Goal: Task Accomplishment & Management: Manage account settings

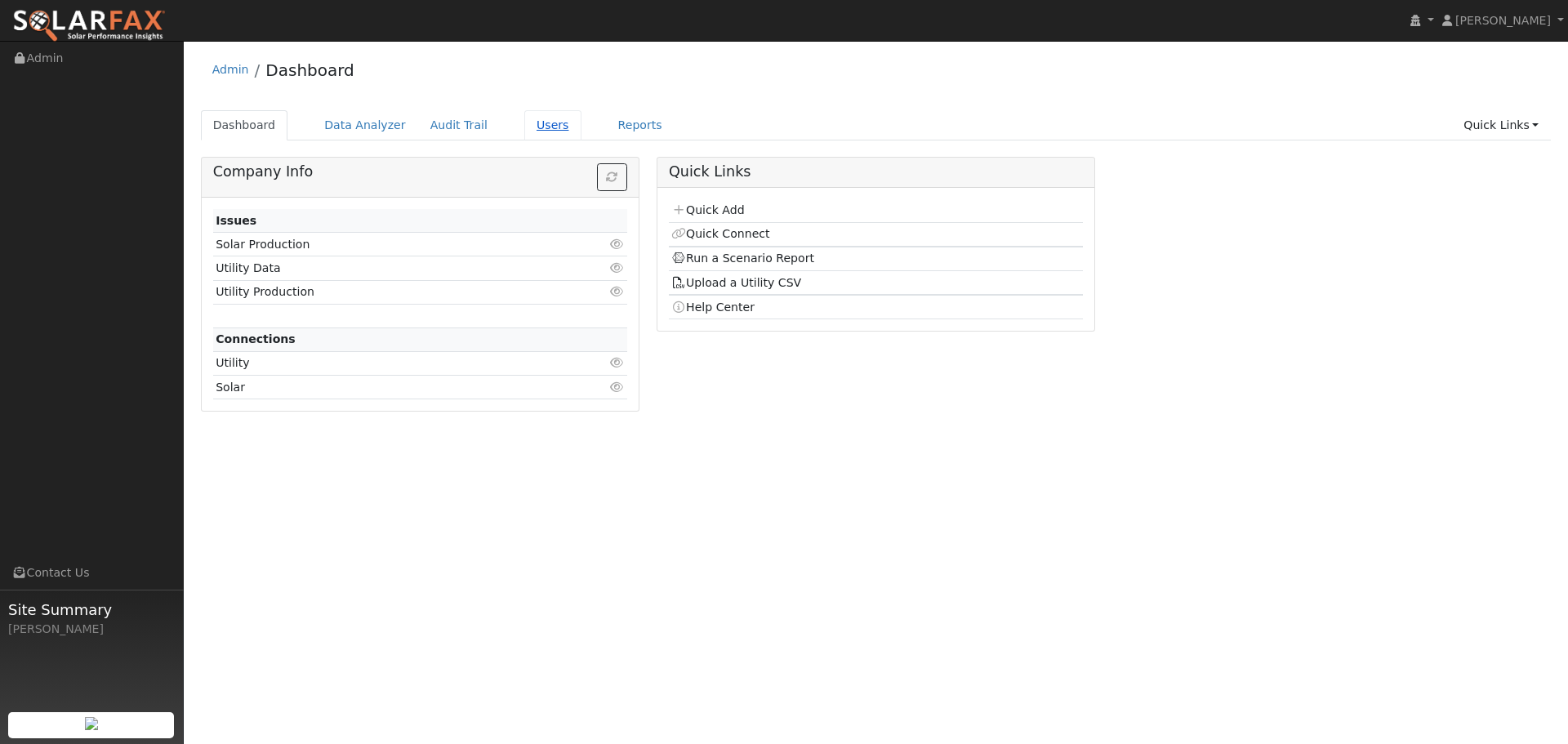
click at [525, 121] on link "Users" at bounding box center [553, 125] width 57 height 30
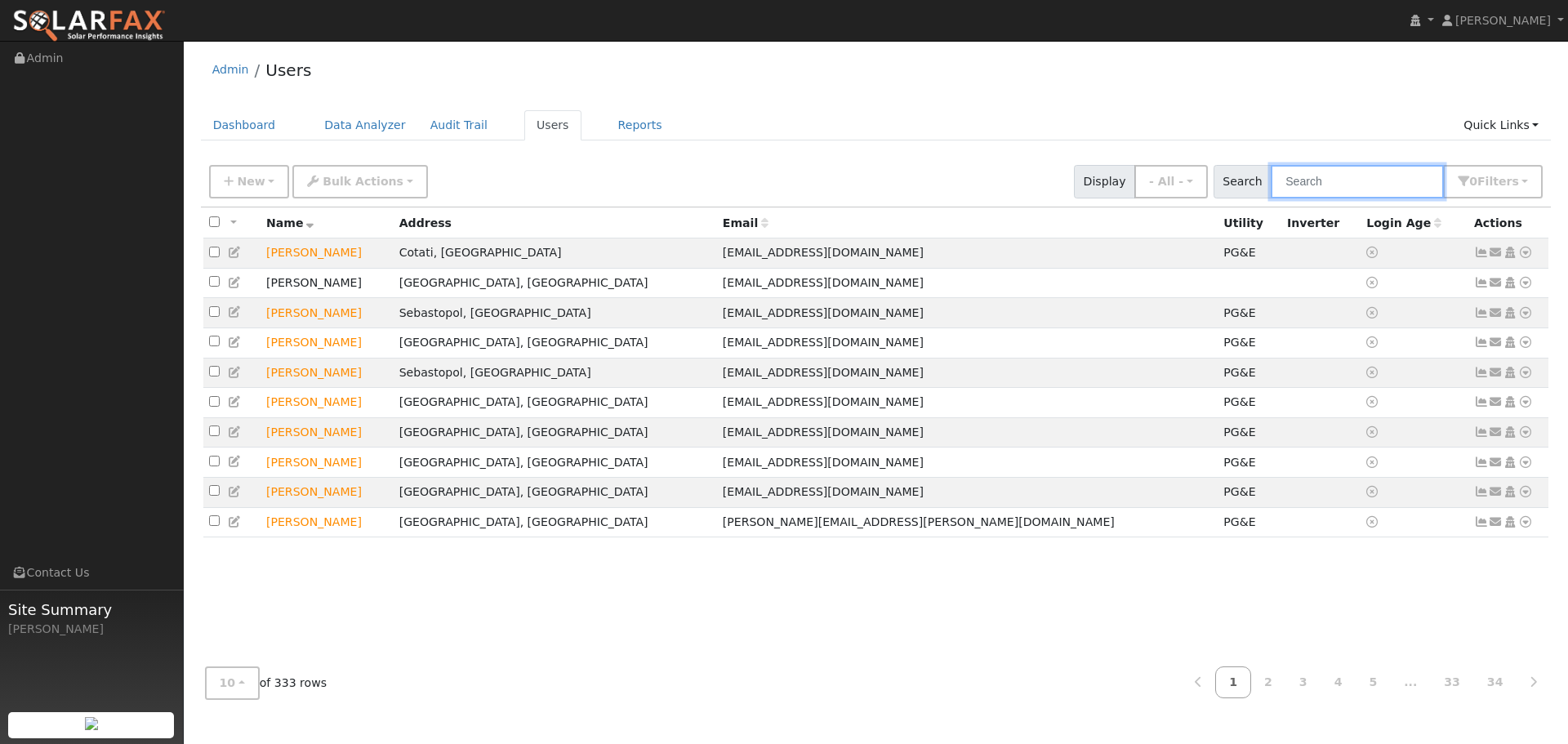
click at [1318, 184] on input "text" at bounding box center [1358, 181] width 174 height 34
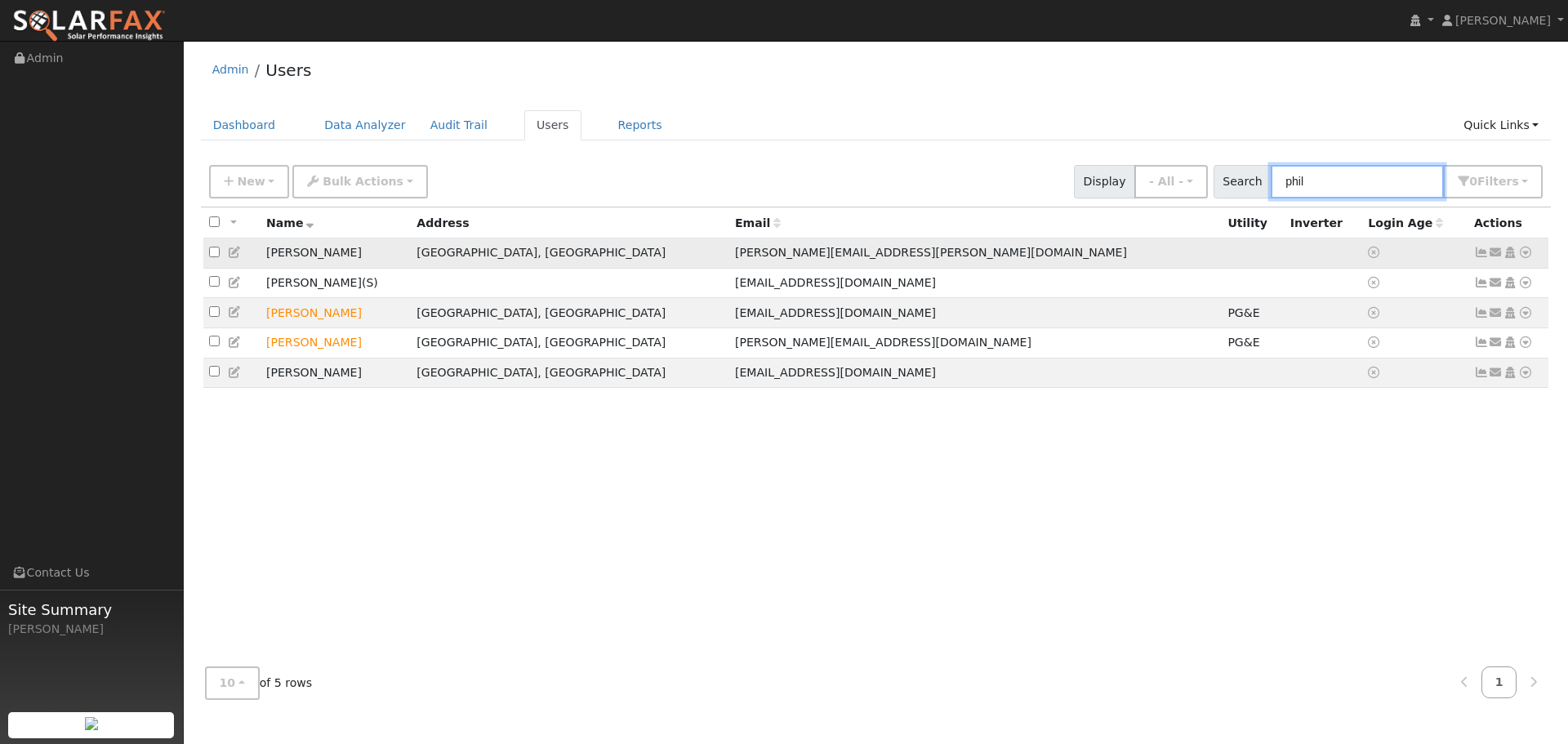
type input "phil"
click at [1525, 249] on icon at bounding box center [1525, 252] width 15 height 12
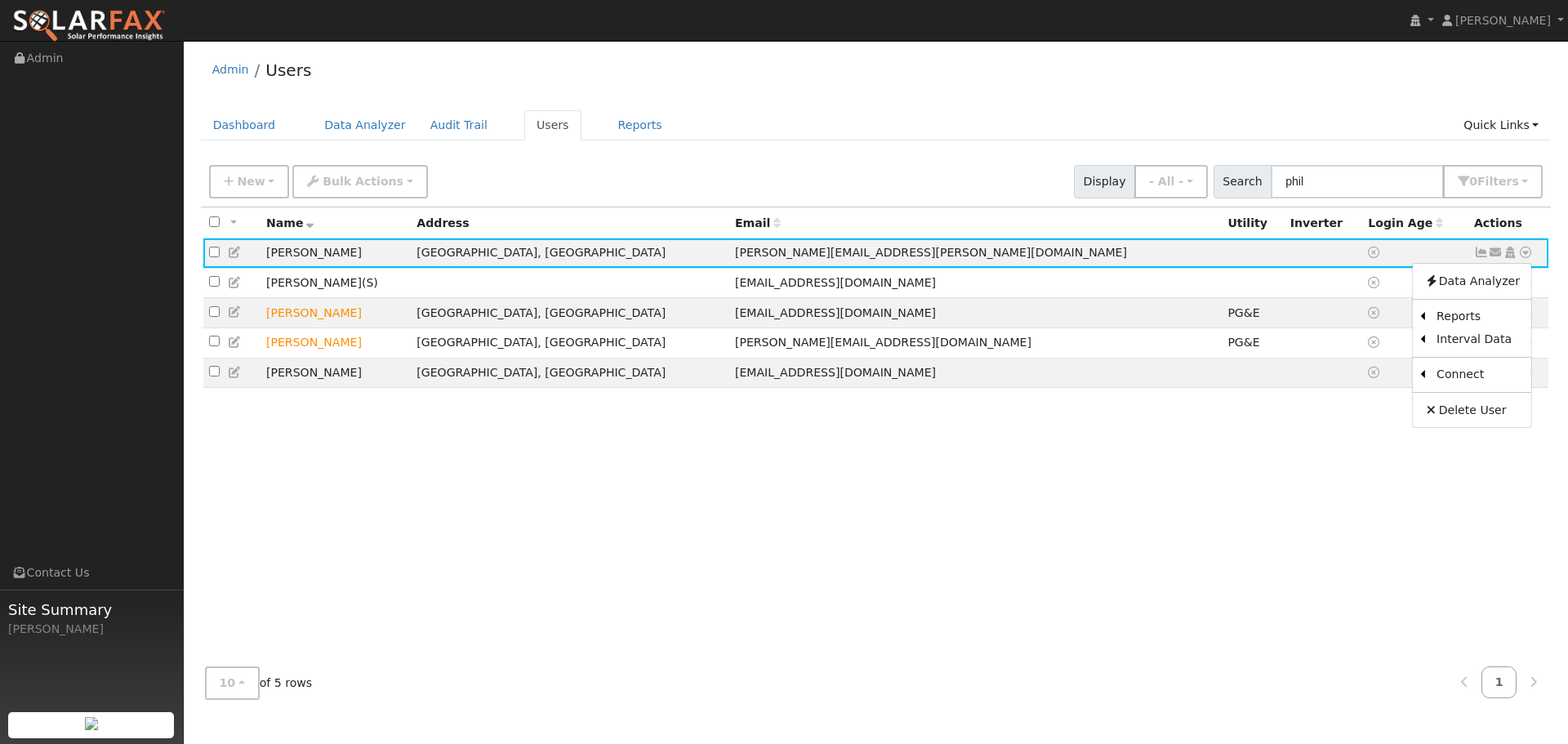
drag, startPoint x: 878, startPoint y: 210, endPoint x: 848, endPoint y: 232, distance: 37.2
click at [877, 210] on th "Email" at bounding box center [976, 222] width 493 height 30
click at [1529, 251] on icon at bounding box center [1525, 252] width 15 height 12
drag, startPoint x: 276, startPoint y: 245, endPoint x: 259, endPoint y: 249, distance: 17.5
click at [266, 248] on td "Philip Lebrun" at bounding box center [336, 253] width 150 height 30
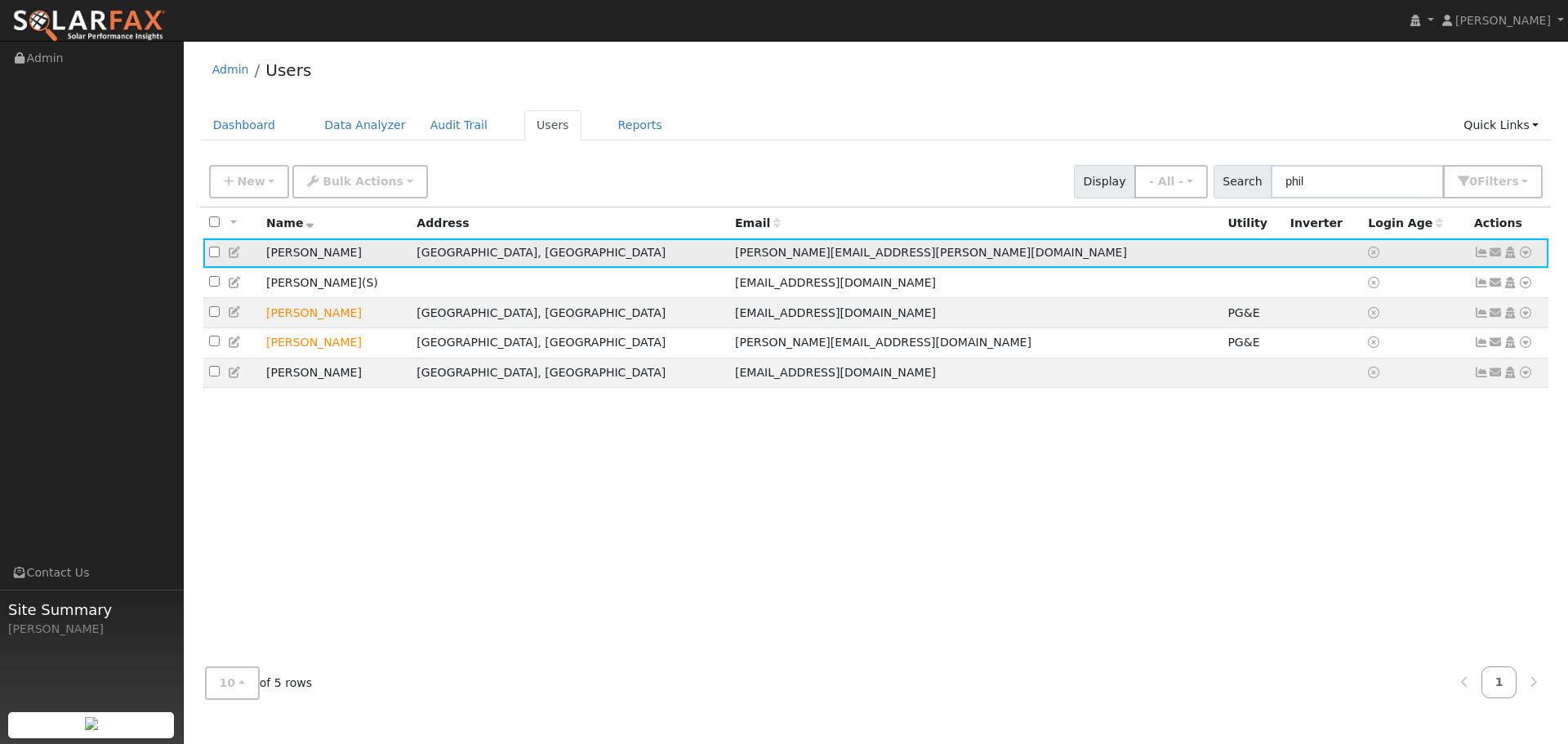
click at [229, 253] on icon at bounding box center [235, 252] width 15 height 12
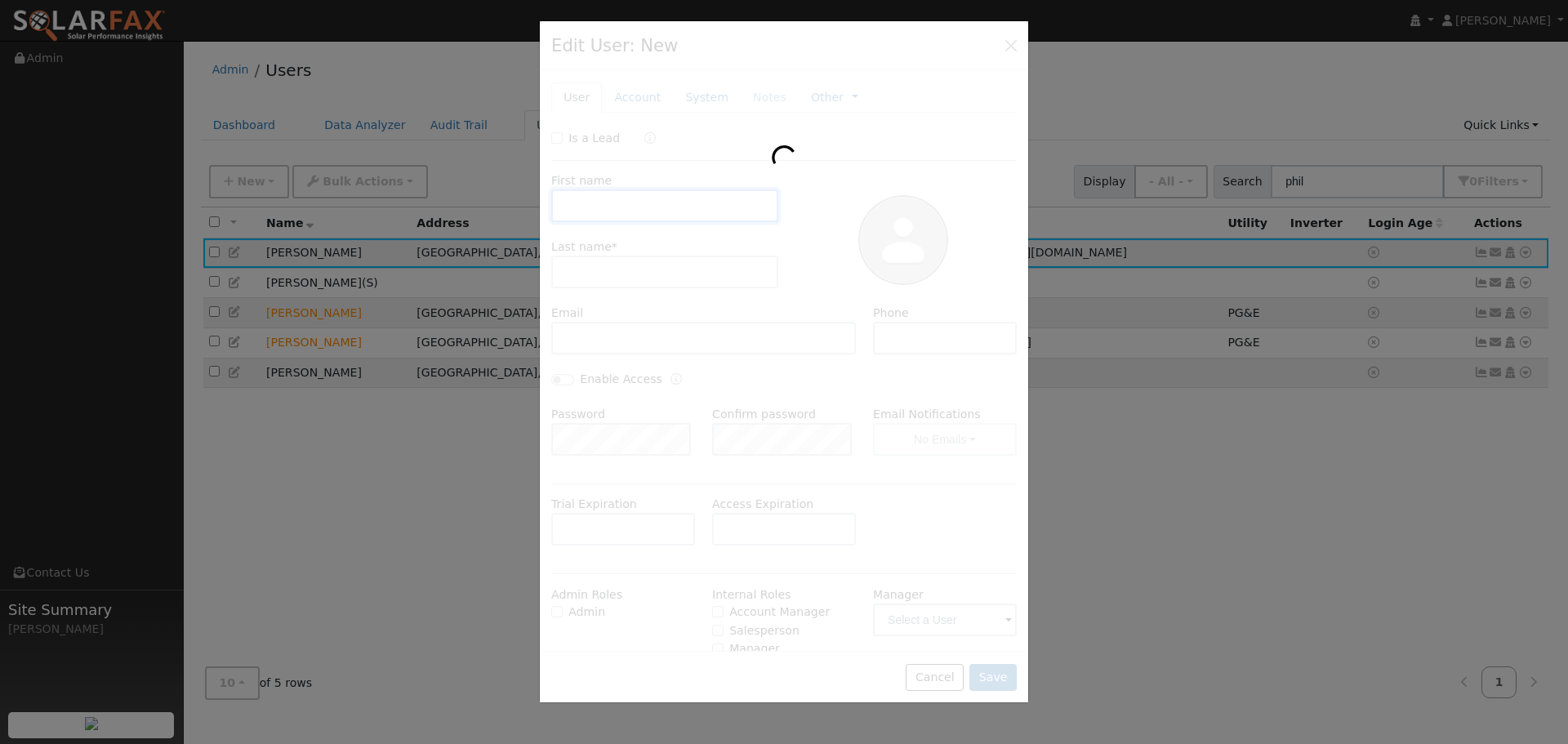
type input "11/27/2025"
type input "Philip"
type input "Lebrun"
type input "Philip.LeBrun@northern-mechanical.com"
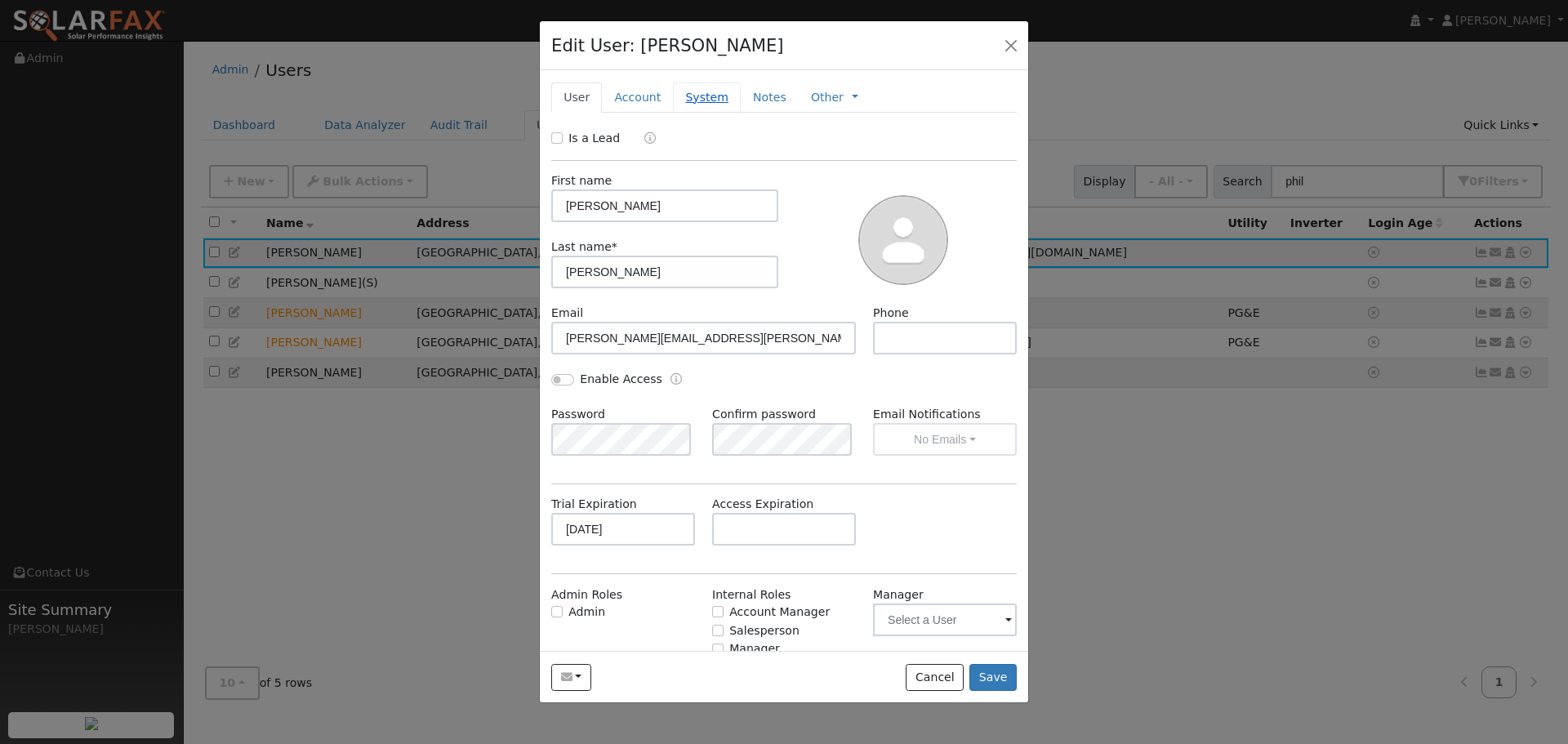
click at [689, 88] on link "System" at bounding box center [707, 97] width 68 height 30
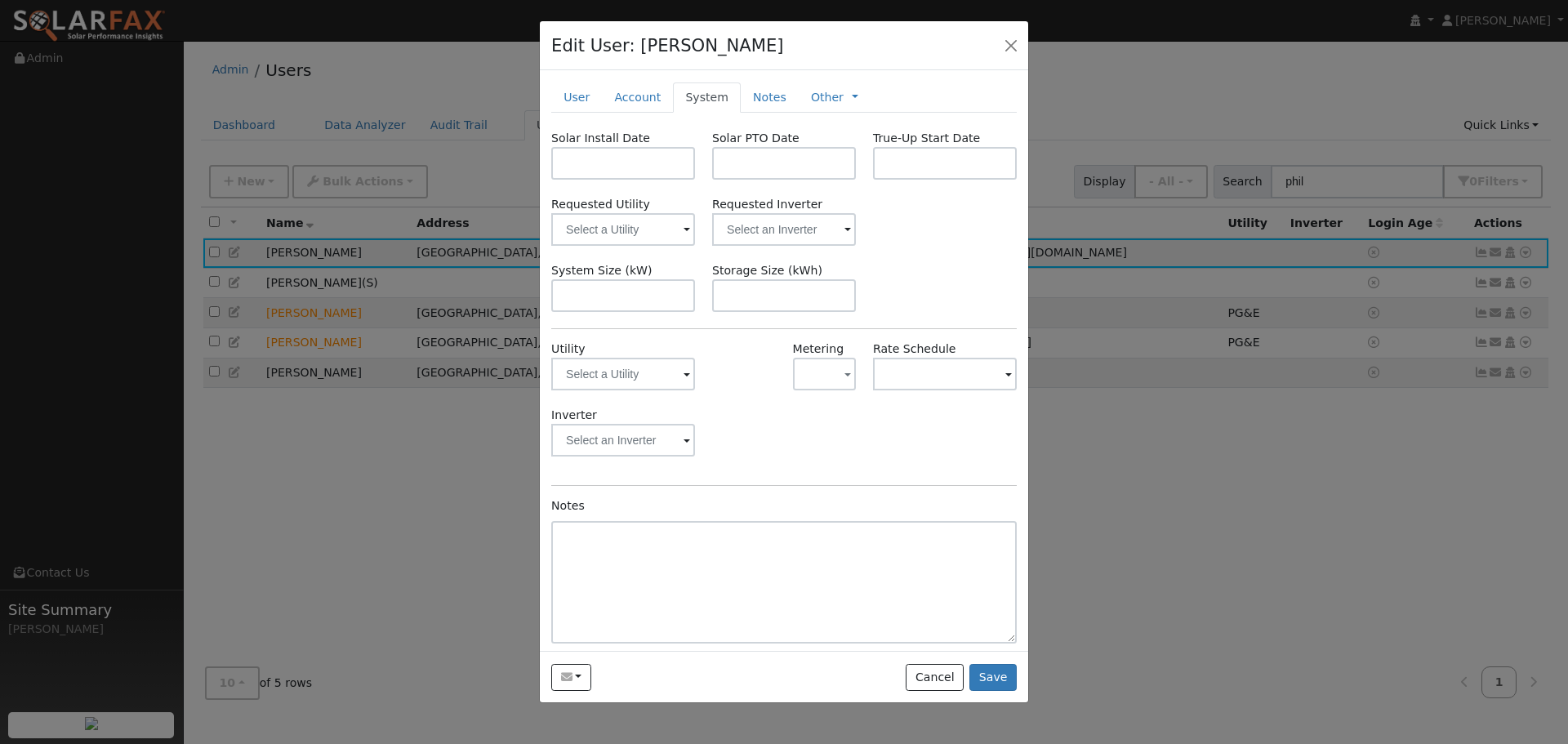
click at [684, 375] on span at bounding box center [687, 374] width 7 height 18
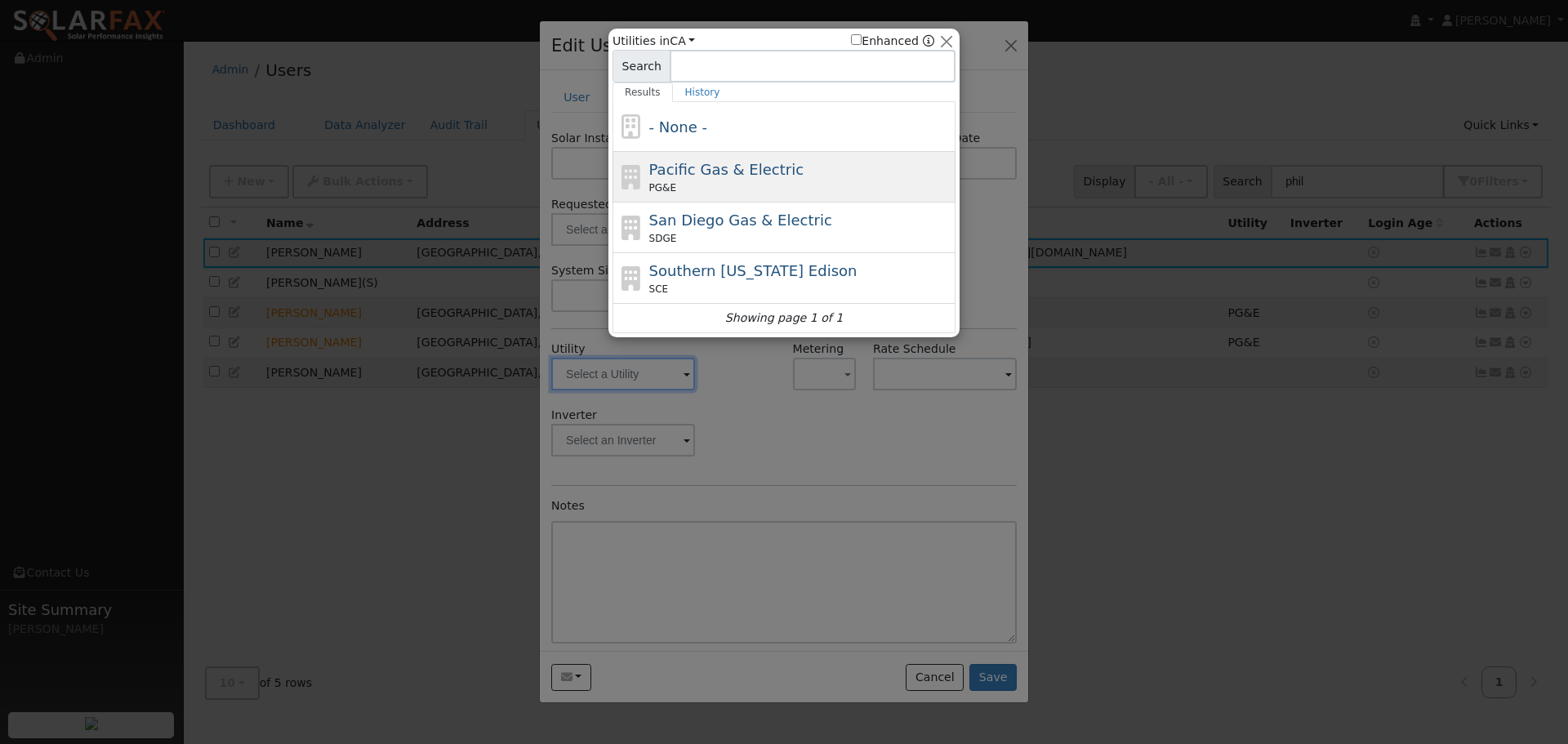
click at [718, 168] on span "Pacific Gas & Electric" at bounding box center [726, 170] width 154 height 17
type input "PG&E"
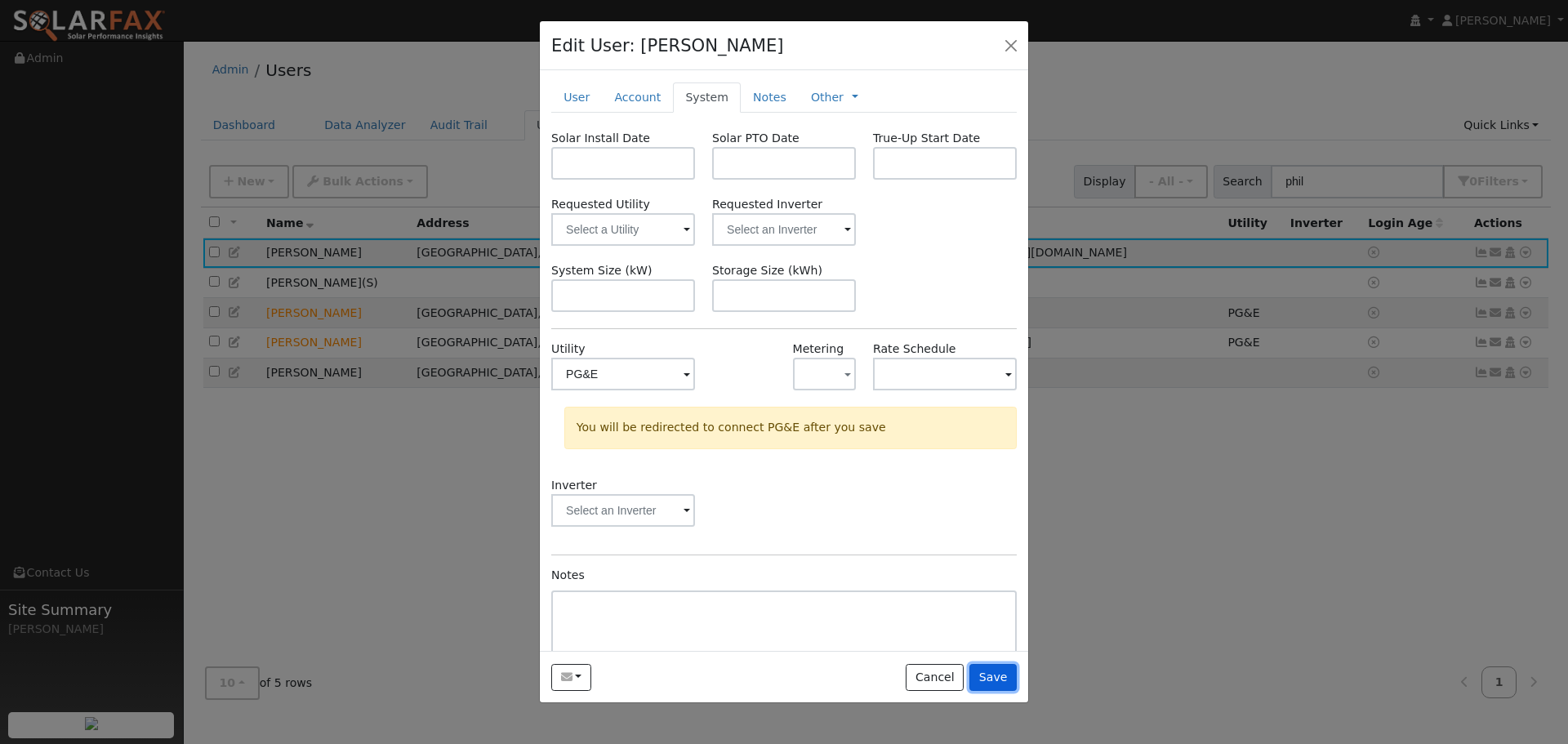
click at [1005, 683] on button "Save" at bounding box center [993, 678] width 48 height 28
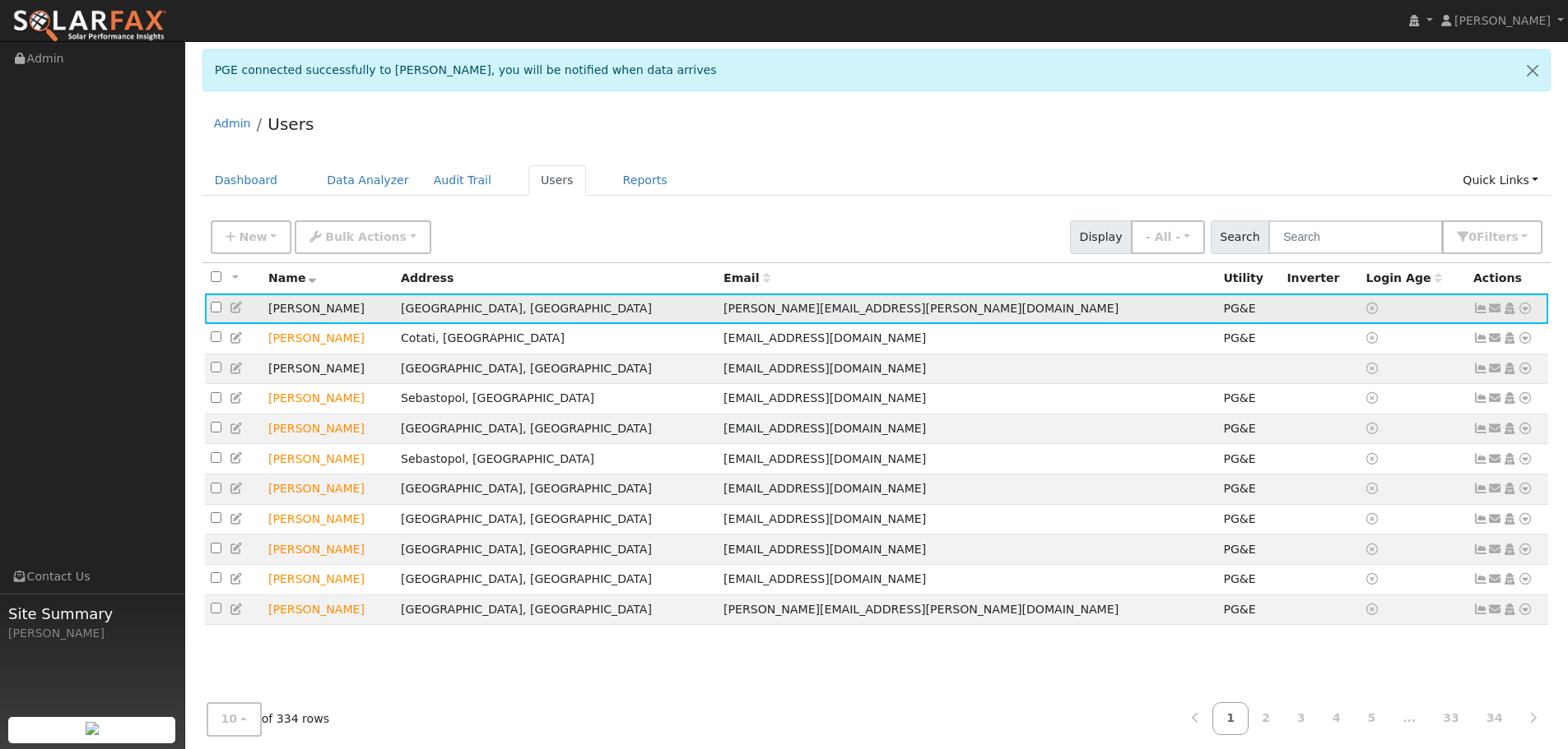
click at [1528, 316] on link at bounding box center [1524, 309] width 15 height 18
click at [1358, 424] on link "Export to CSV" at bounding box center [1351, 421] width 121 height 23
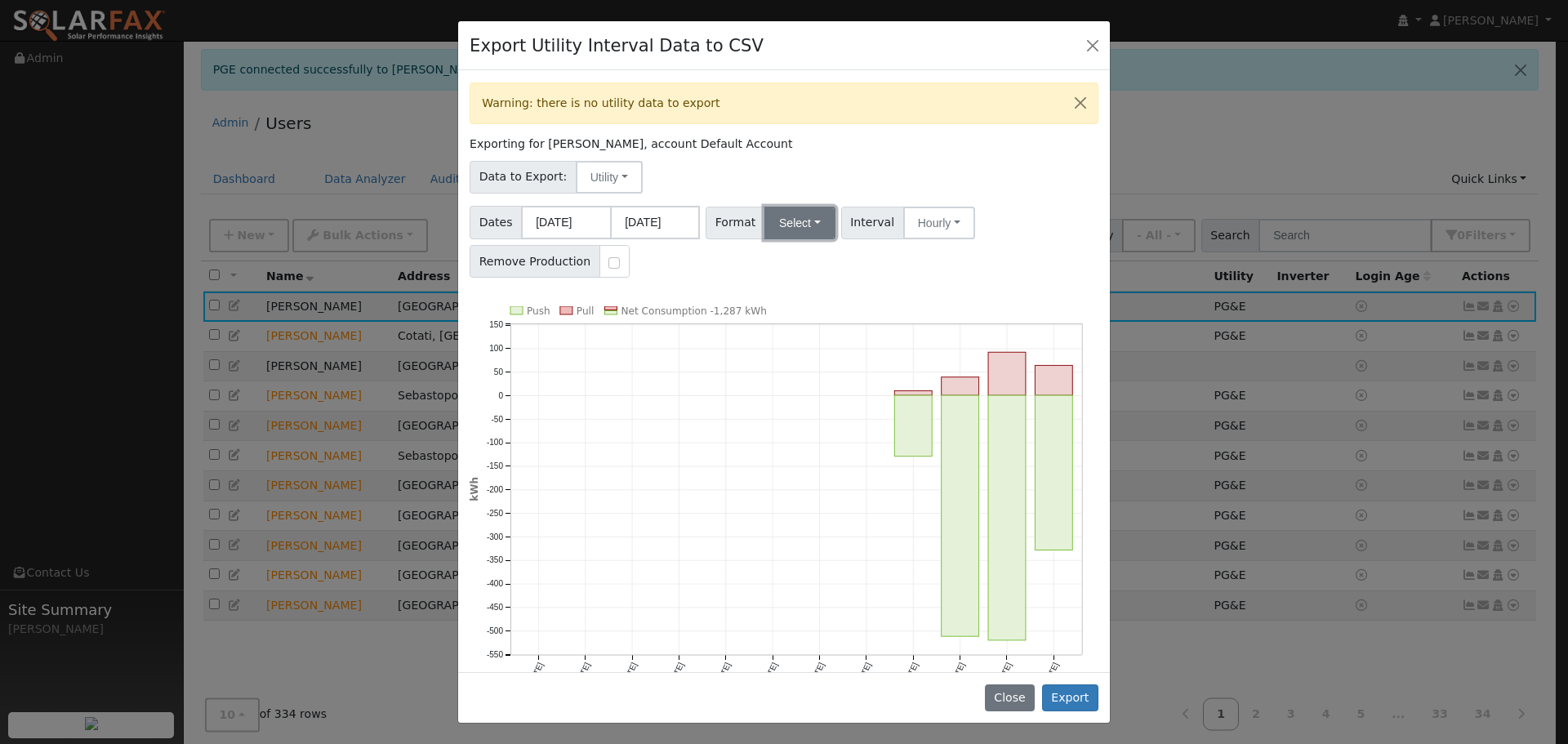
click at [803, 208] on button "Select" at bounding box center [799, 223] width 71 height 33
click at [807, 432] on link "Solargraf" at bounding box center [818, 433] width 116 height 23
click at [1072, 704] on button "Export" at bounding box center [1071, 698] width 56 height 28
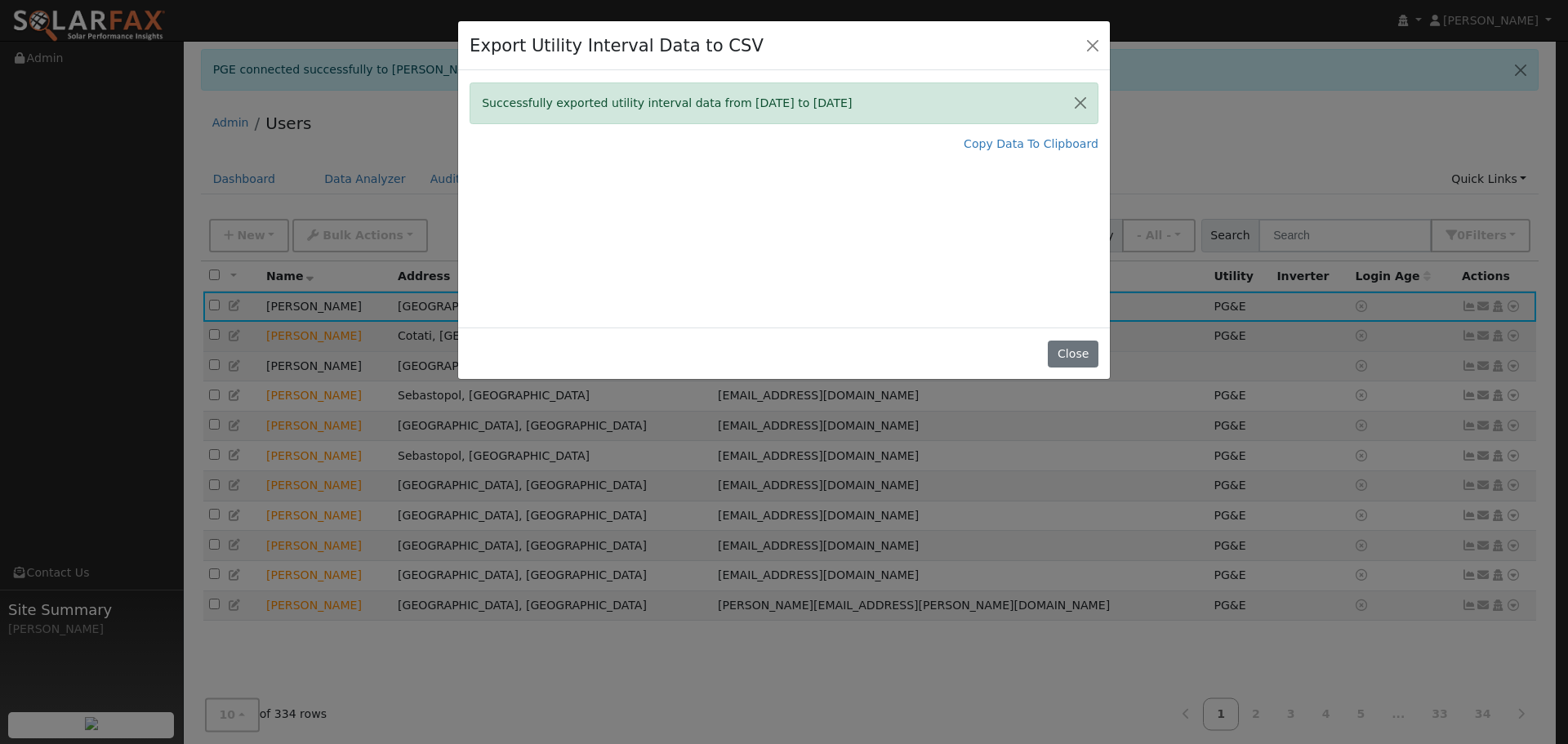
click at [1071, 347] on button "Close" at bounding box center [1072, 354] width 49 height 28
